Goal: Task Accomplishment & Management: Use online tool/utility

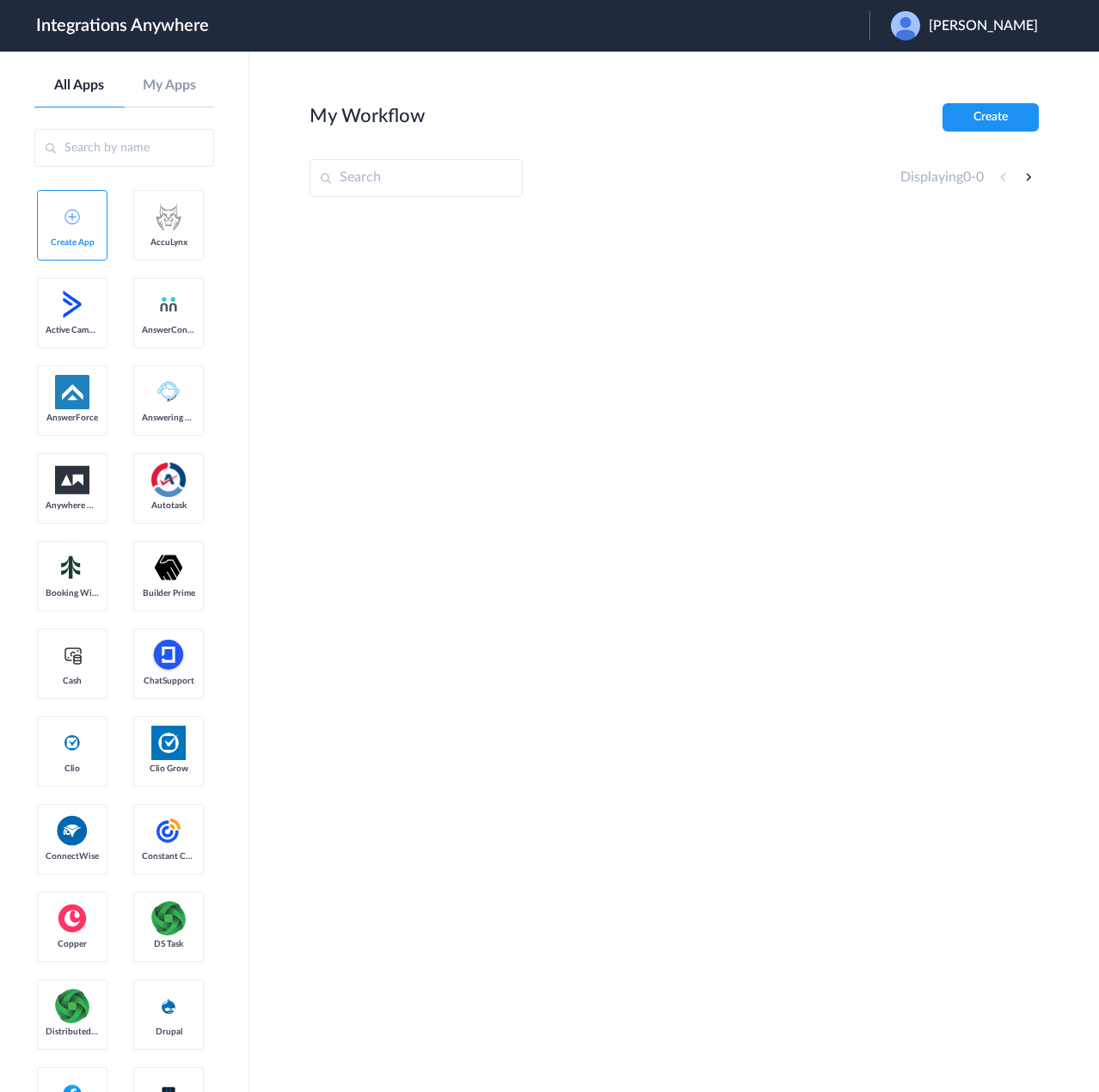
drag, startPoint x: 831, startPoint y: 26, endPoint x: 959, endPoint y: 82, distance: 139.7
click at [831, 26] on header "Integrations Anywhere Launch Account Steven Storch My Account Logout" at bounding box center [550, 25] width 1099 height 52
click at [994, 23] on span "Steven Storch" at bounding box center [982, 26] width 109 height 16
click at [918, 68] on link "Logout" at bounding box center [900, 69] width 36 height 12
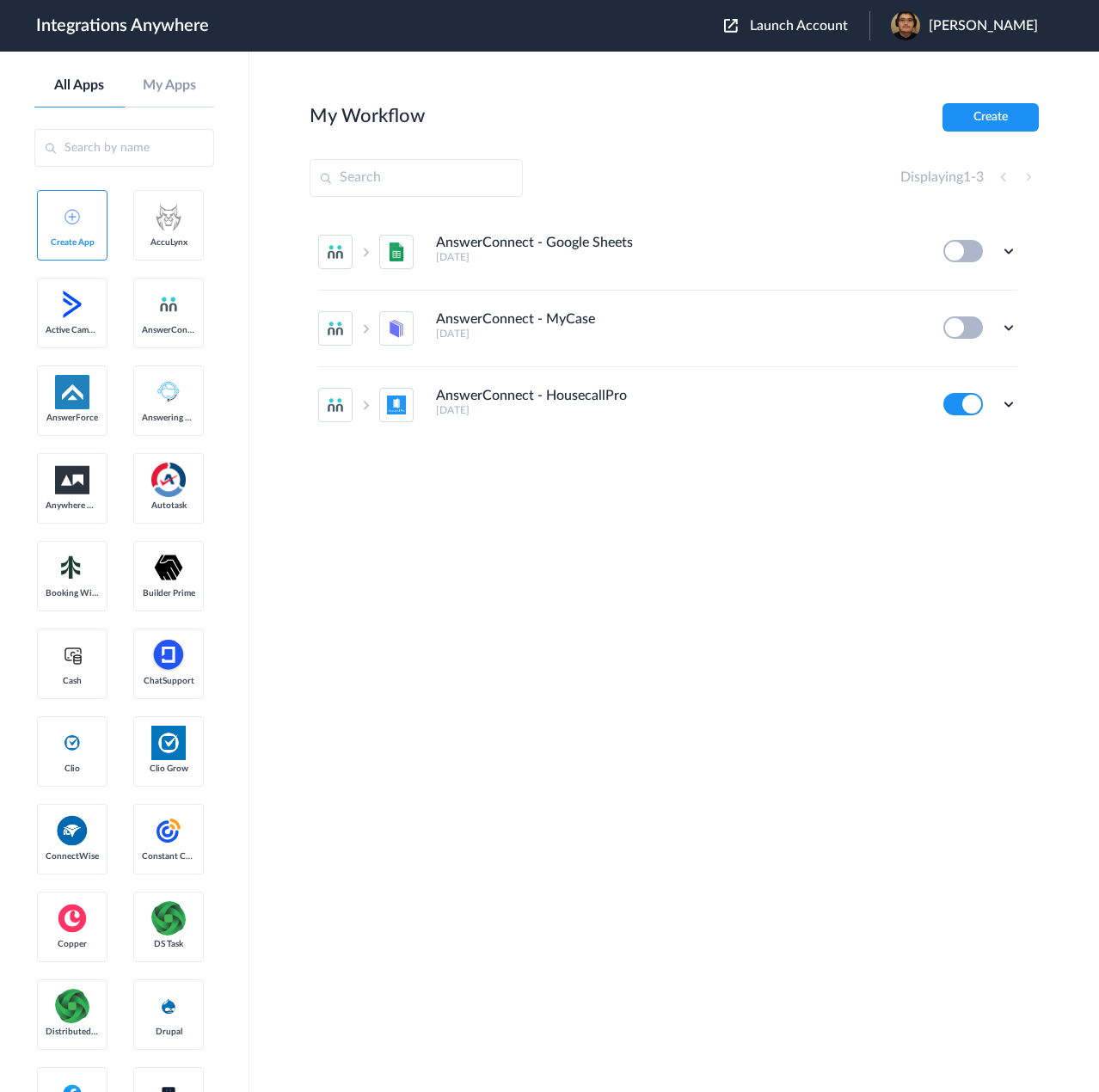
click at [848, 24] on span "Launch Account" at bounding box center [799, 25] width 98 height 14
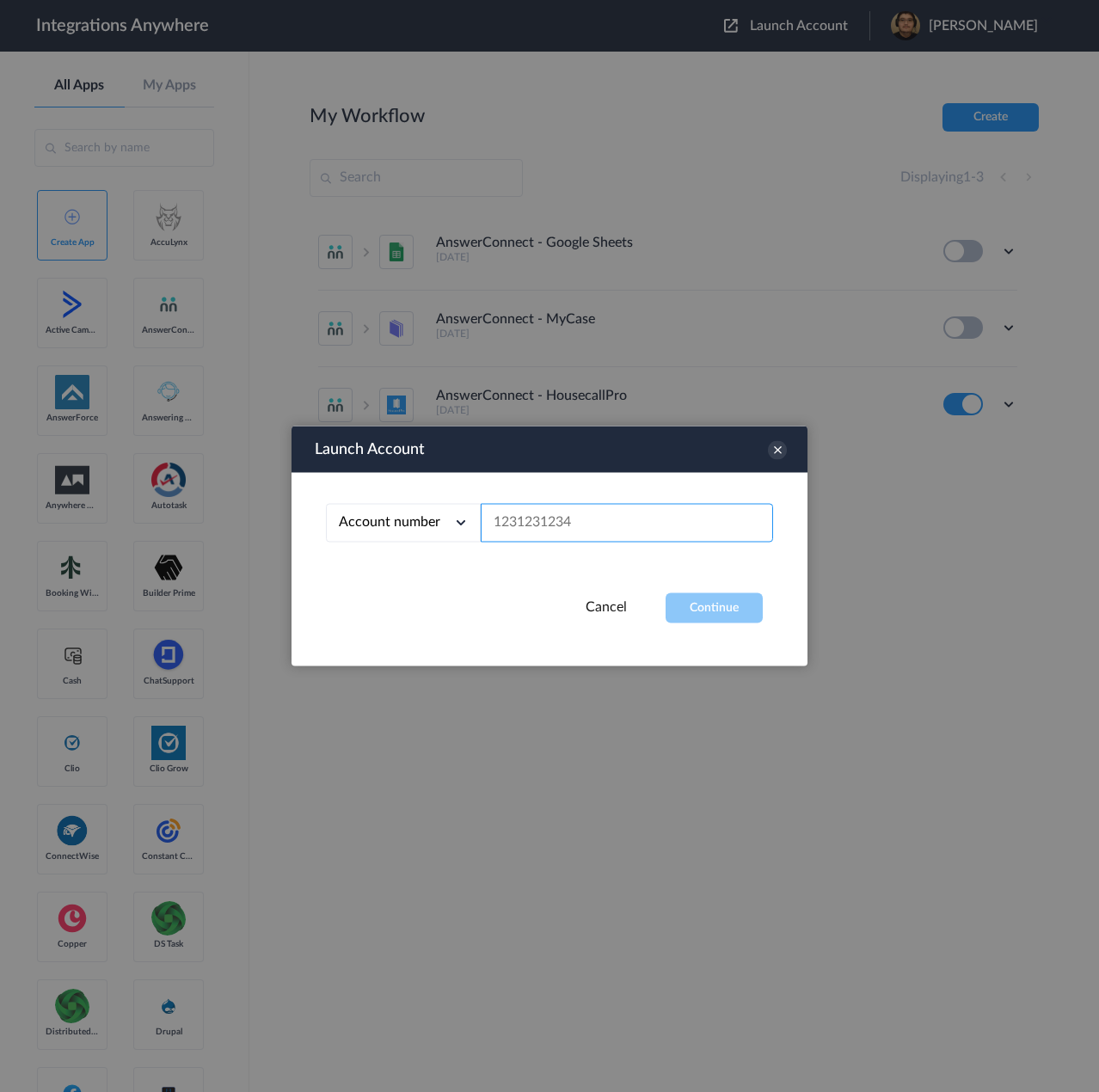
click at [643, 528] on input "text" at bounding box center [626, 522] width 292 height 39
paste input "4016002165"
type input "4016002165"
click at [700, 598] on button "Continue" at bounding box center [713, 607] width 97 height 30
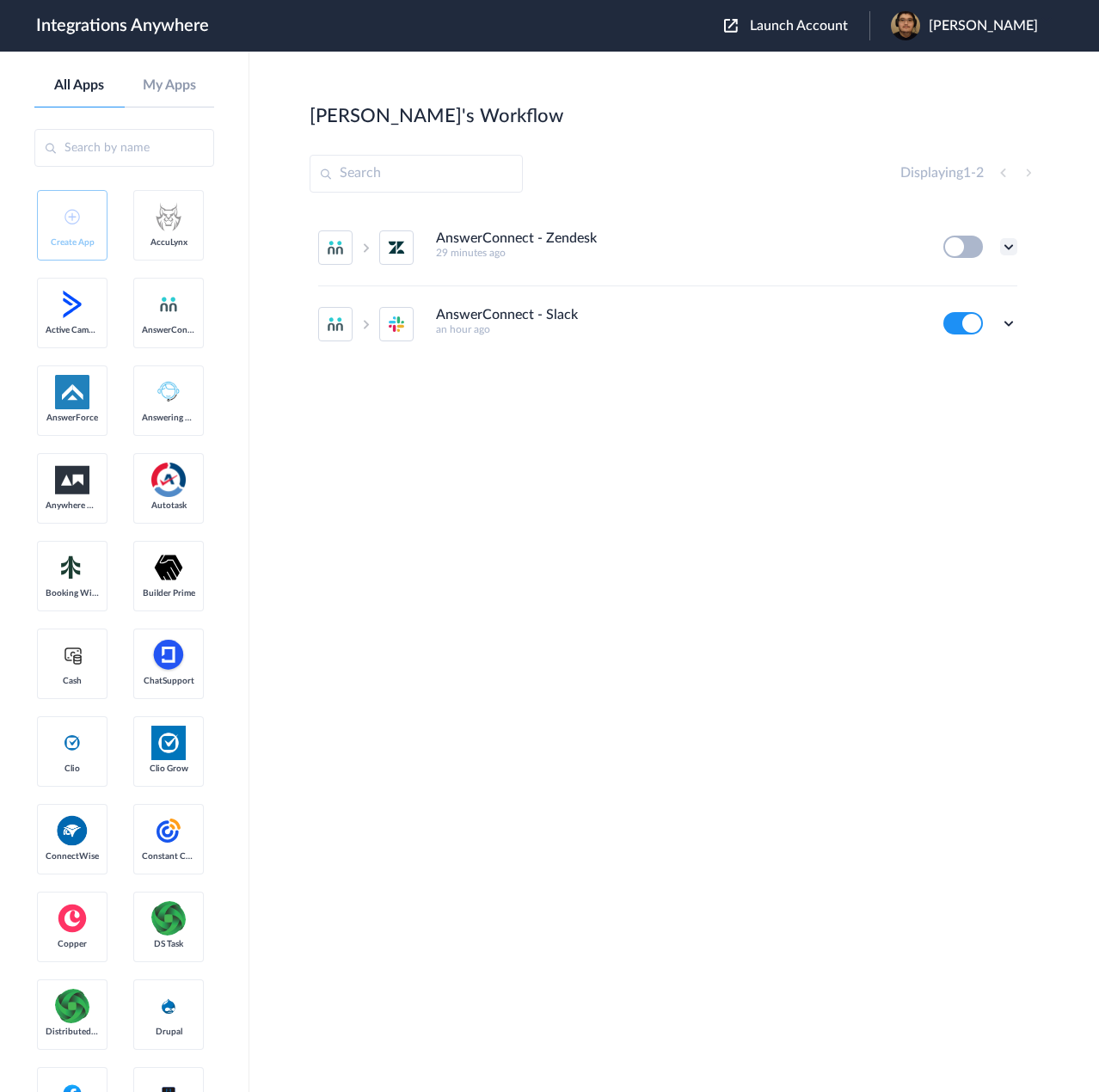
click at [1010, 244] on icon at bounding box center [1008, 247] width 17 height 17
click at [976, 287] on li "Edit" at bounding box center [962, 287] width 112 height 32
click at [1010, 318] on icon at bounding box center [1008, 323] width 17 height 17
click at [973, 389] on link "Task history" at bounding box center [959, 394] width 82 height 12
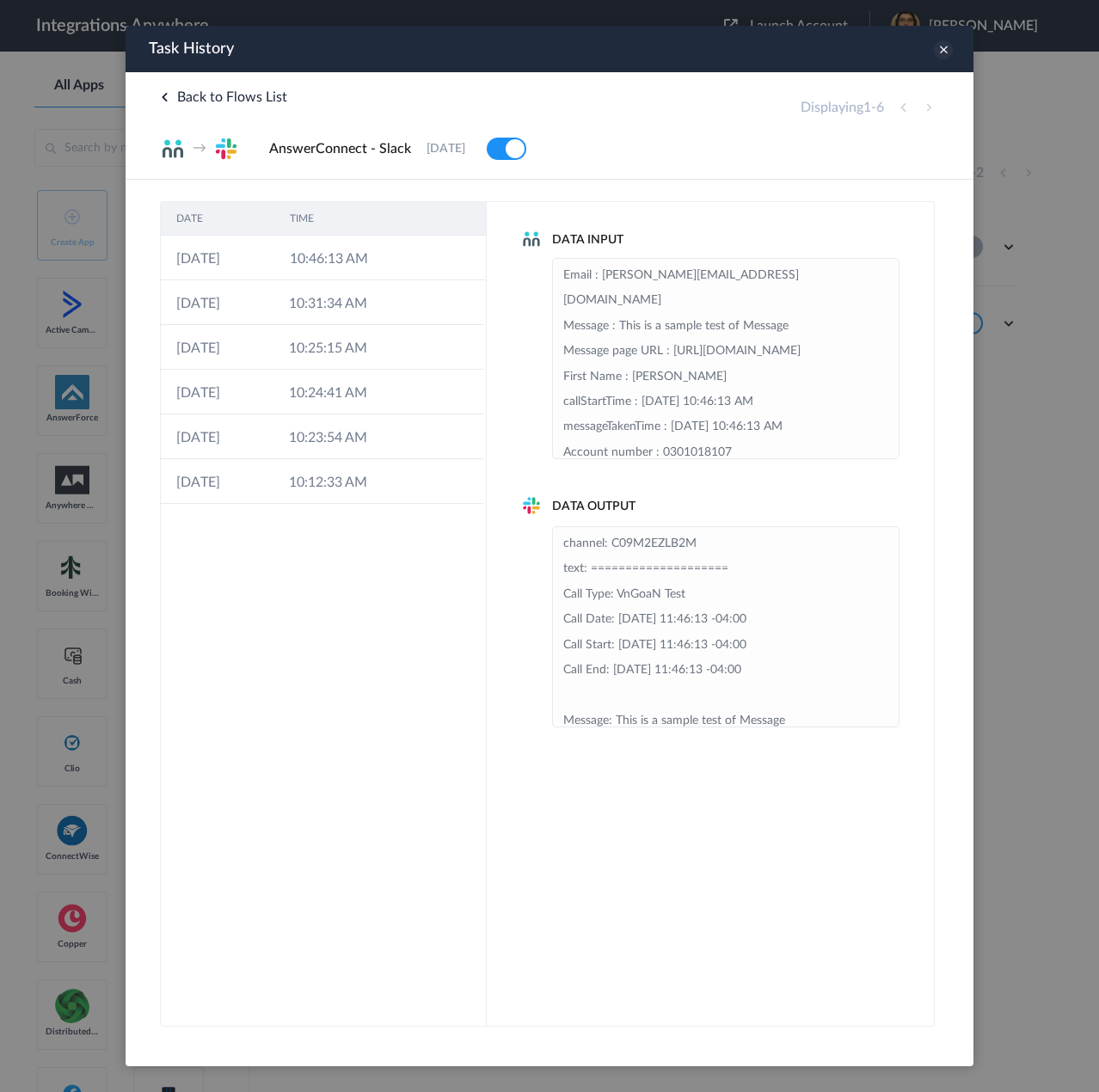
click at [944, 49] on icon at bounding box center [943, 50] width 19 height 19
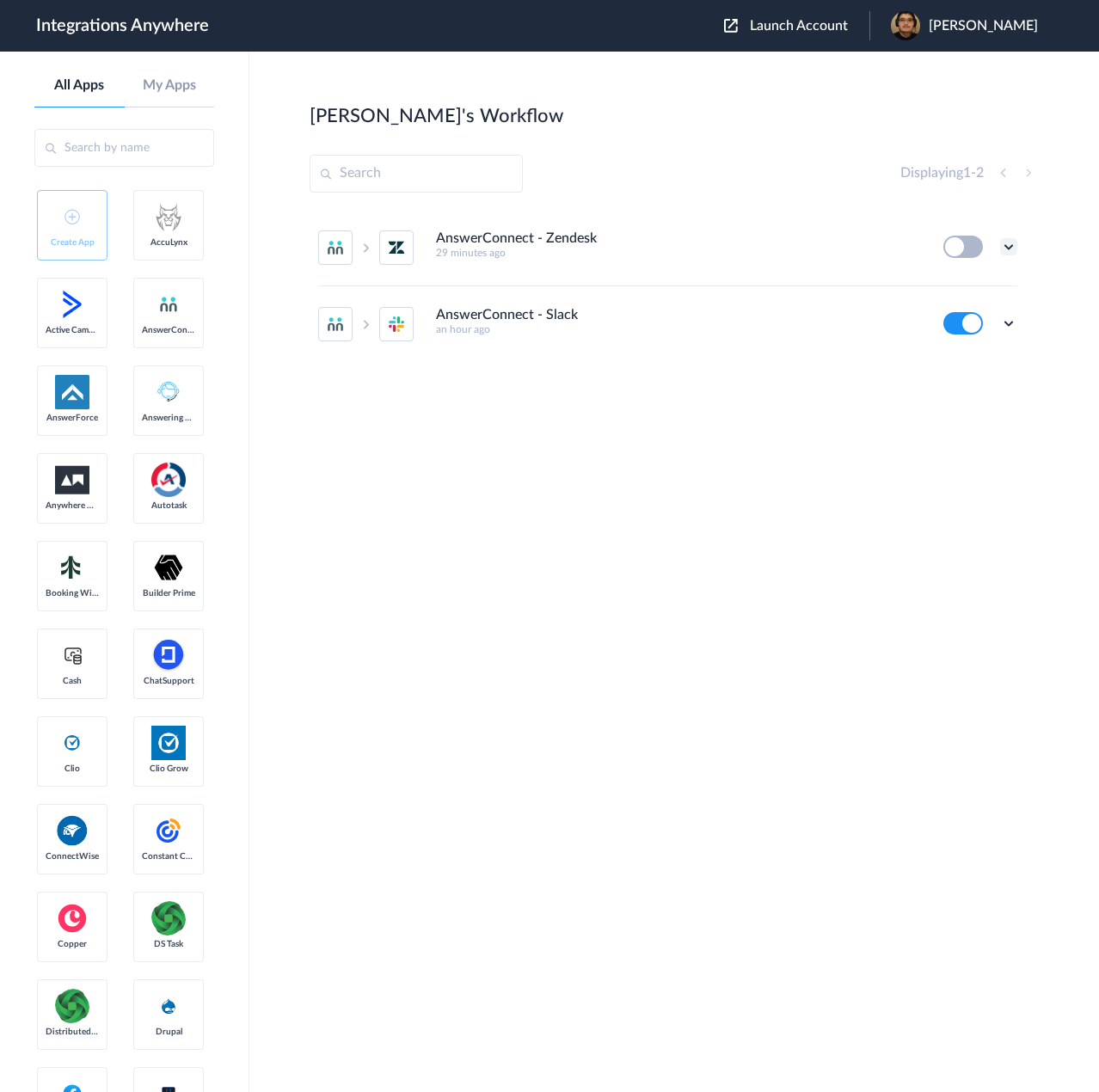
click at [1006, 244] on icon at bounding box center [1008, 247] width 17 height 17
click at [944, 290] on link "Edit" at bounding box center [939, 286] width 42 height 12
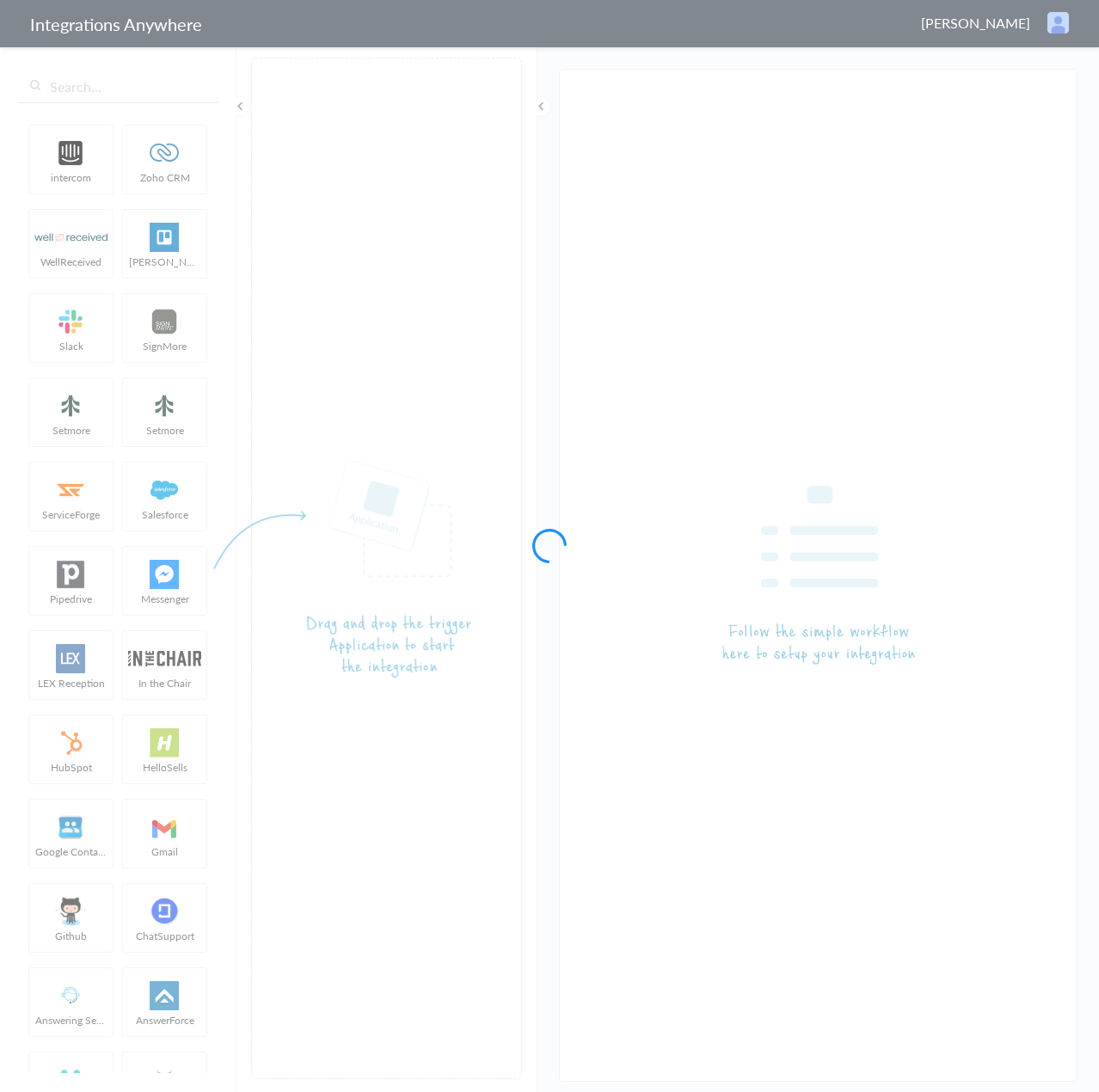
type input "AnswerConnect - Zendesk"
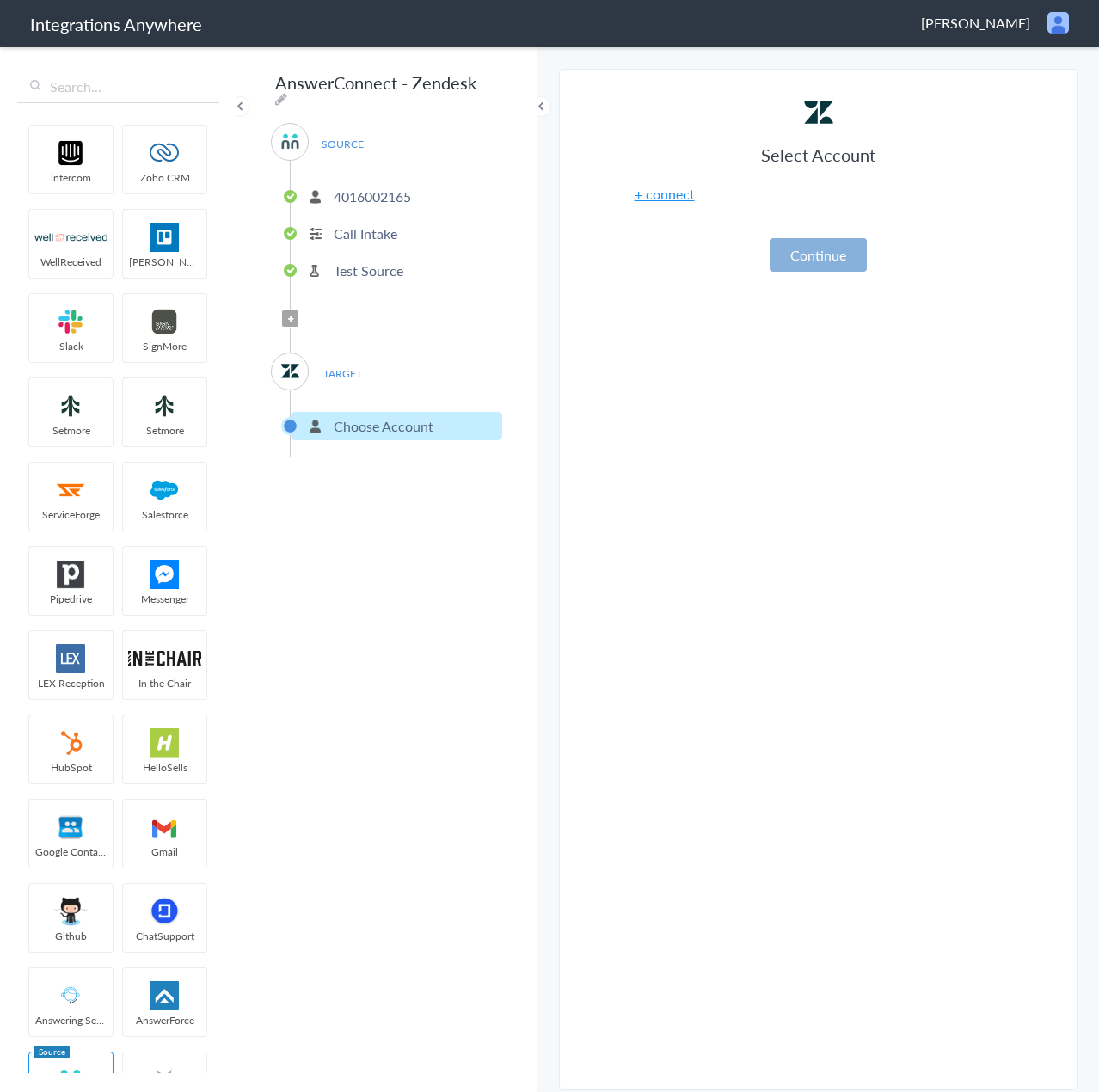
click at [853, 256] on button "Continue" at bounding box center [817, 255] width 97 height 33
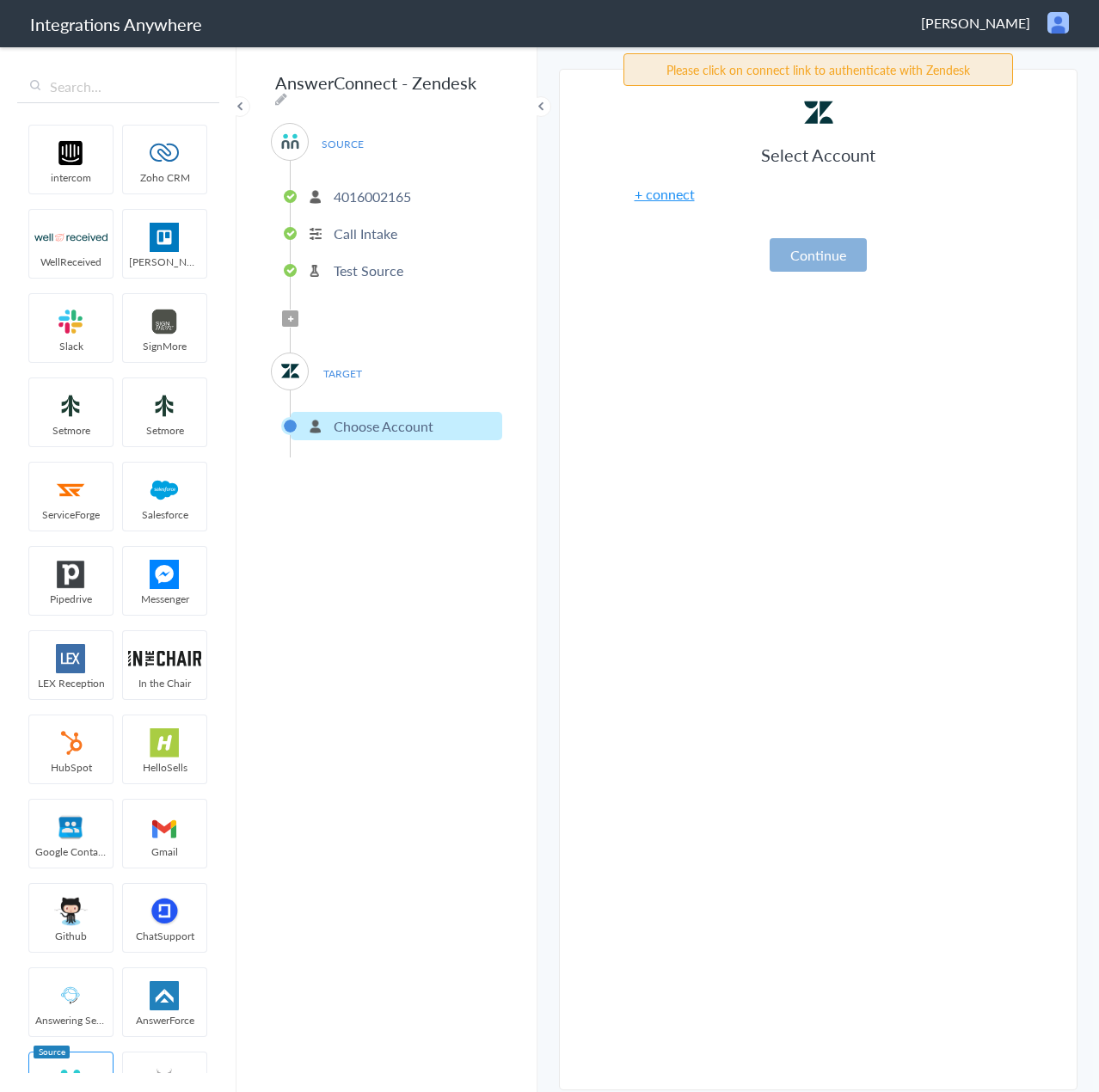
click at [808, 252] on button "Continue" at bounding box center [817, 255] width 97 height 33
click at [239, 110] on span at bounding box center [240, 107] width 21 height 21
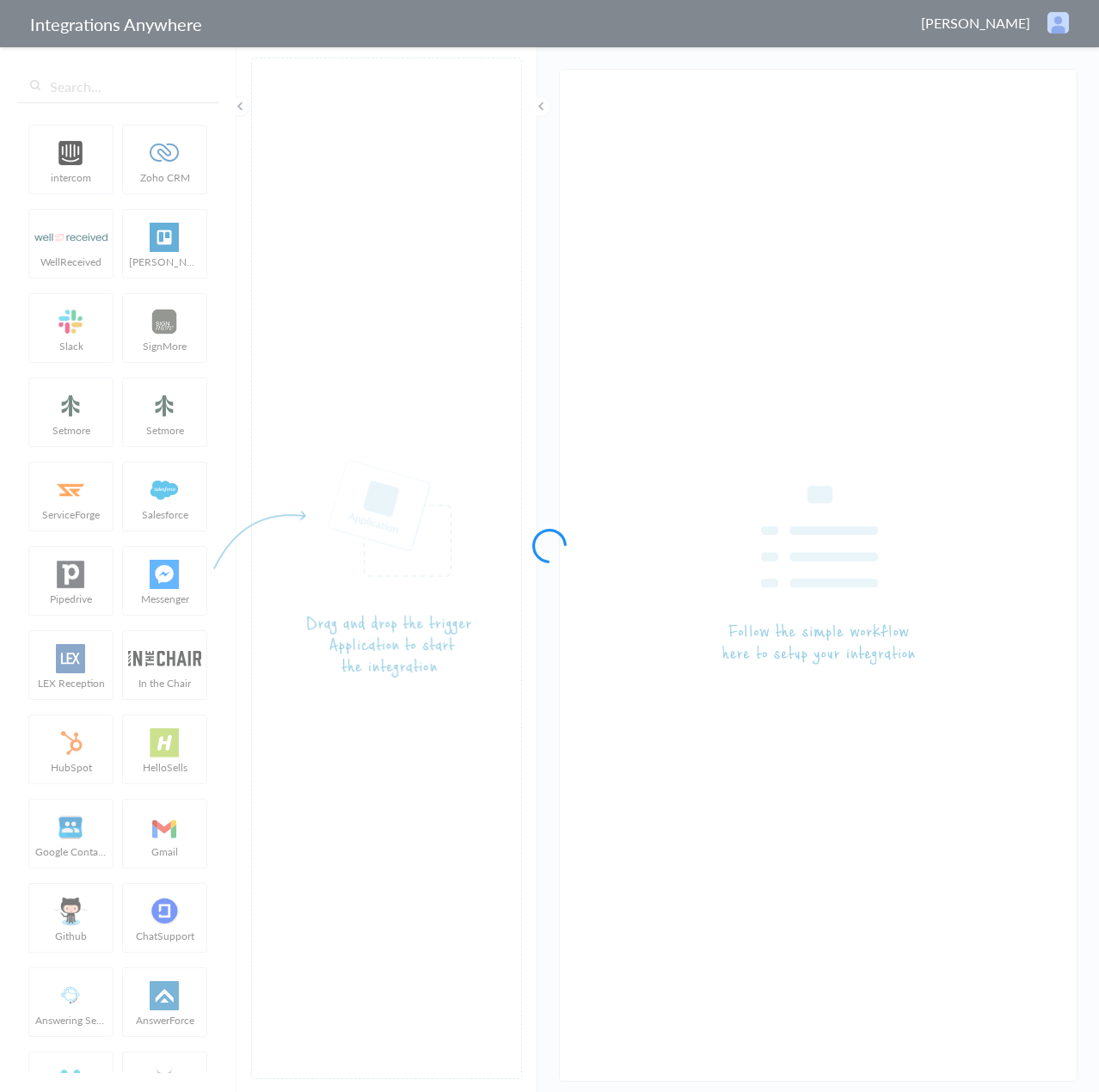
type input "AnswerConnect - Zendesk"
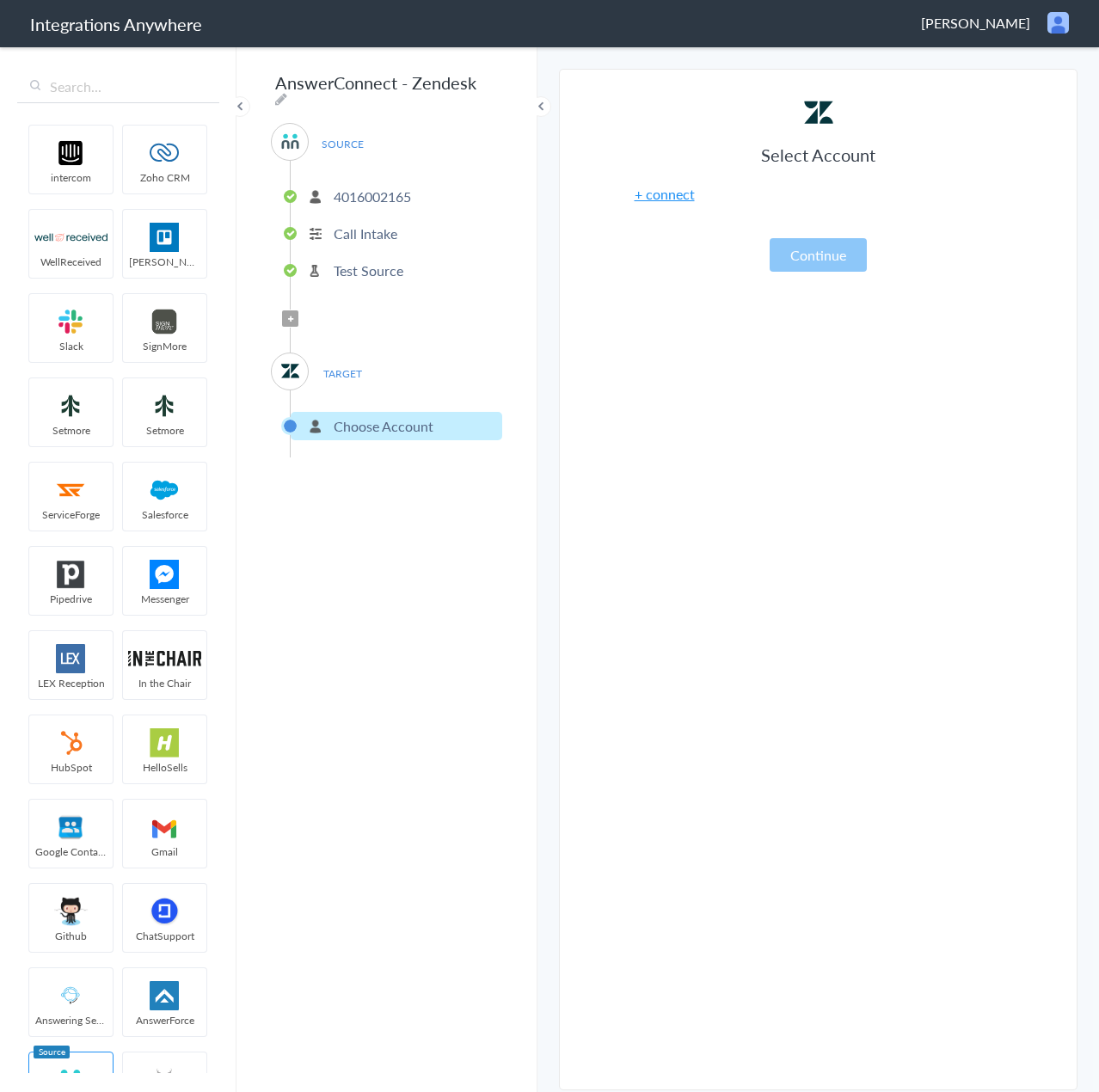
click at [352, 416] on p "Choose Account" at bounding box center [383, 426] width 99 height 20
drag, startPoint x: 829, startPoint y: 269, endPoint x: 832, endPoint y: 254, distance: 15.3
click at [830, 268] on button "Continue" at bounding box center [817, 255] width 97 height 33
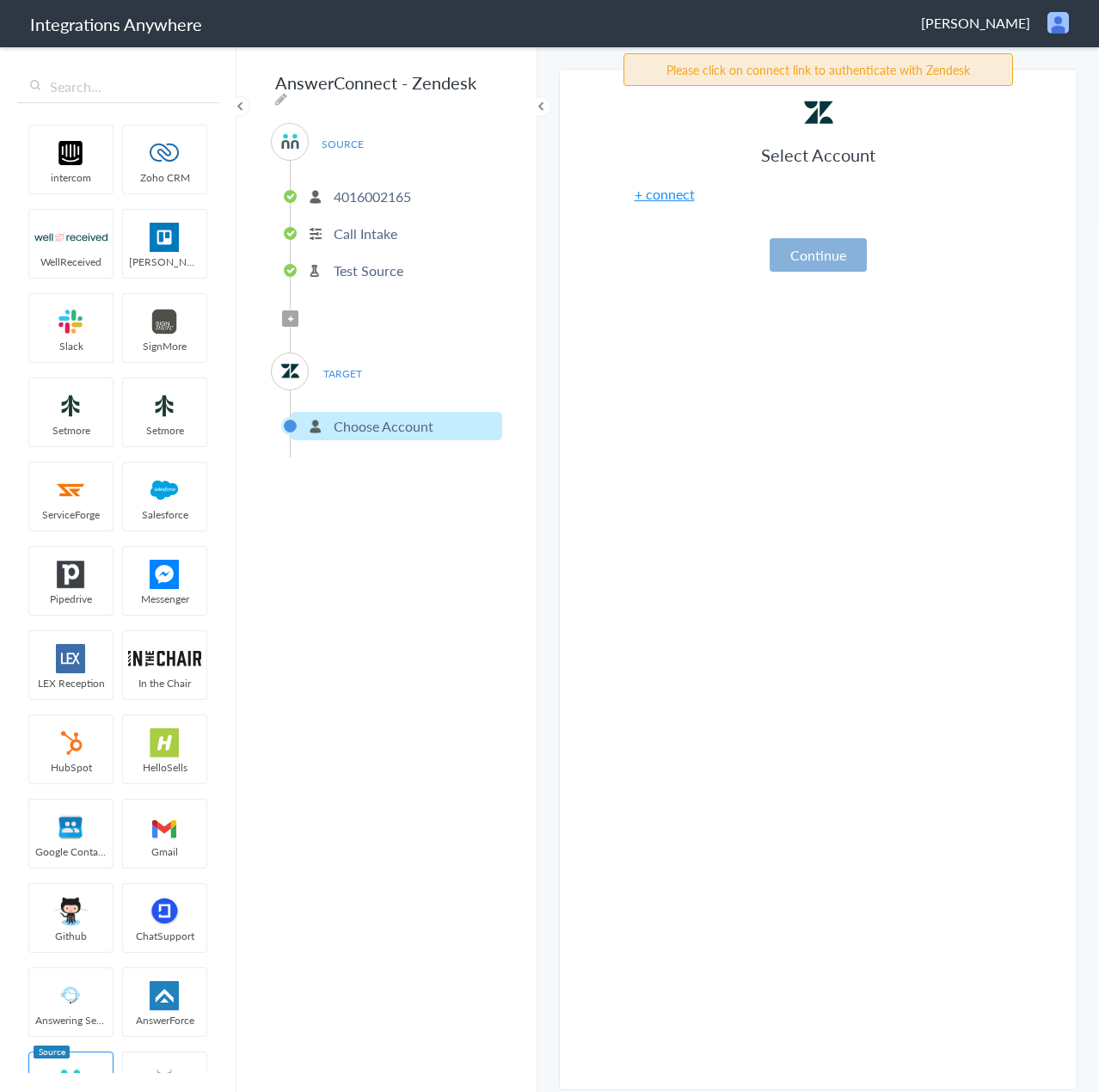
click at [832, 254] on button "Continue" at bounding box center [817, 255] width 97 height 33
drag, startPoint x: 832, startPoint y: 254, endPoint x: 737, endPoint y: 233, distance: 97.3
click at [829, 254] on button "Continue" at bounding box center [817, 255] width 97 height 33
click at [683, 187] on div "Select Account + connect Continue" at bounding box center [819, 184] width 430 height 176
click at [681, 193] on link "+ connect" at bounding box center [664, 194] width 61 height 20
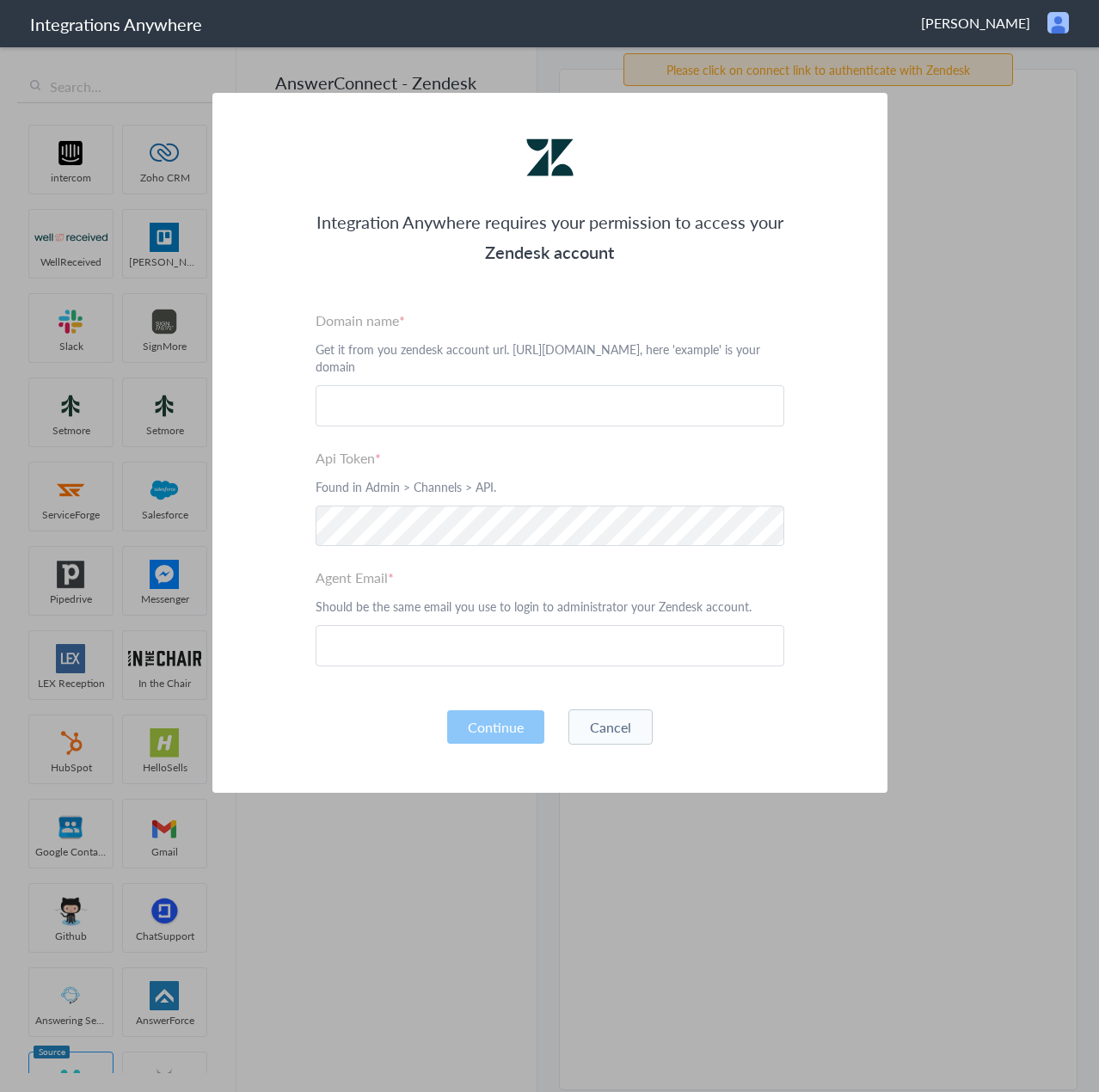
click at [945, 171] on section "Integration Anywhere requires your permission to access your Zendesk account Pl…" at bounding box center [550, 546] width 1099 height 1092
click at [628, 712] on button "Cancel" at bounding box center [610, 727] width 84 height 35
